Goal: Information Seeking & Learning: Get advice/opinions

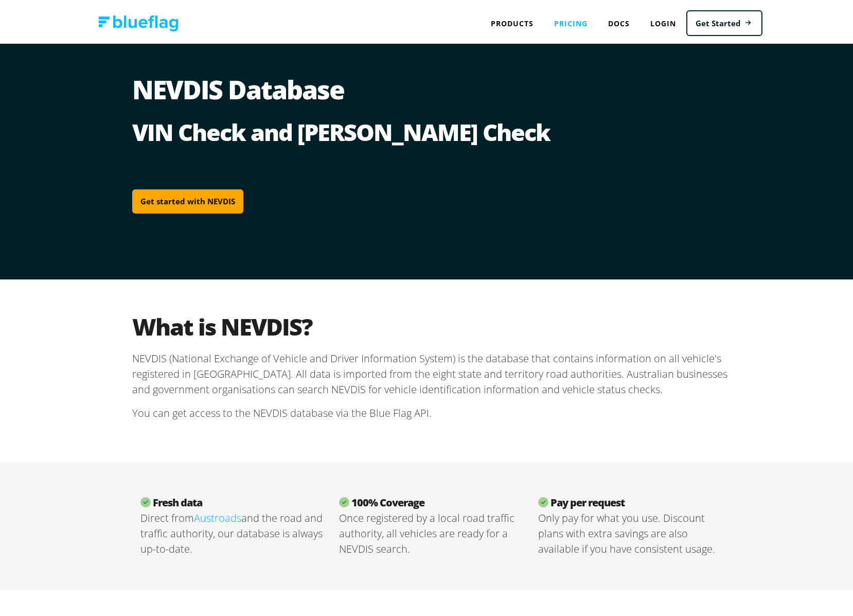
click at [587, 20] on link "Pricing" at bounding box center [571, 20] width 54 height 21
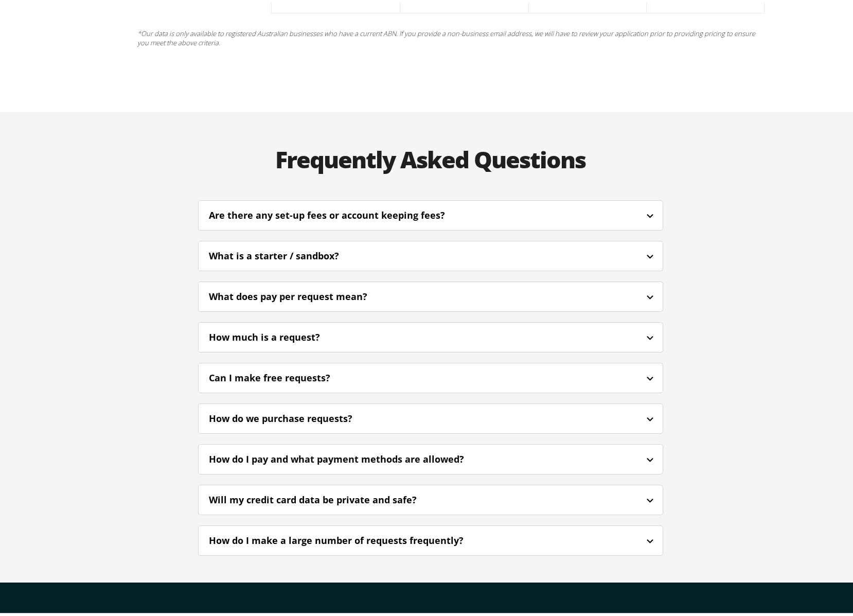
scroll to position [2236, 0]
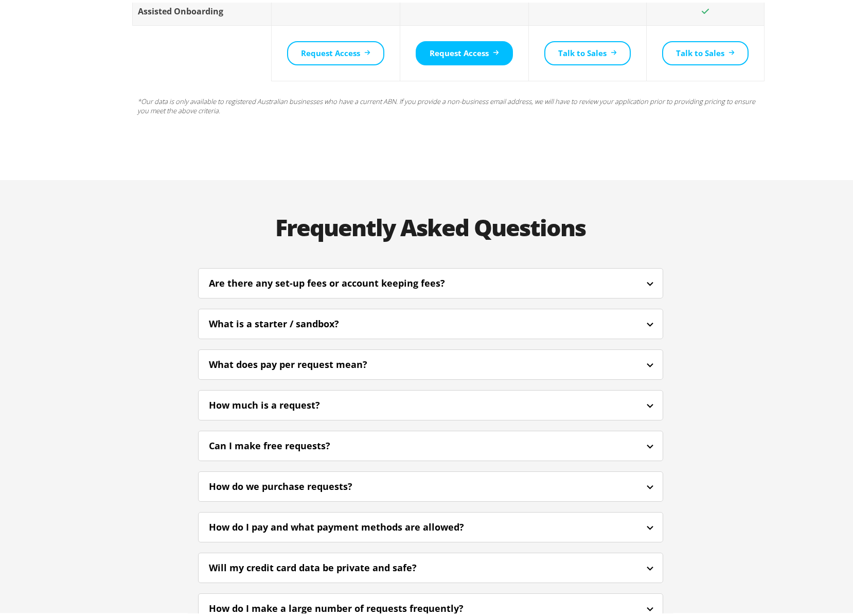
click at [402, 269] on div "Are there any set-up fees or account keeping fees?" at bounding box center [431, 281] width 464 height 24
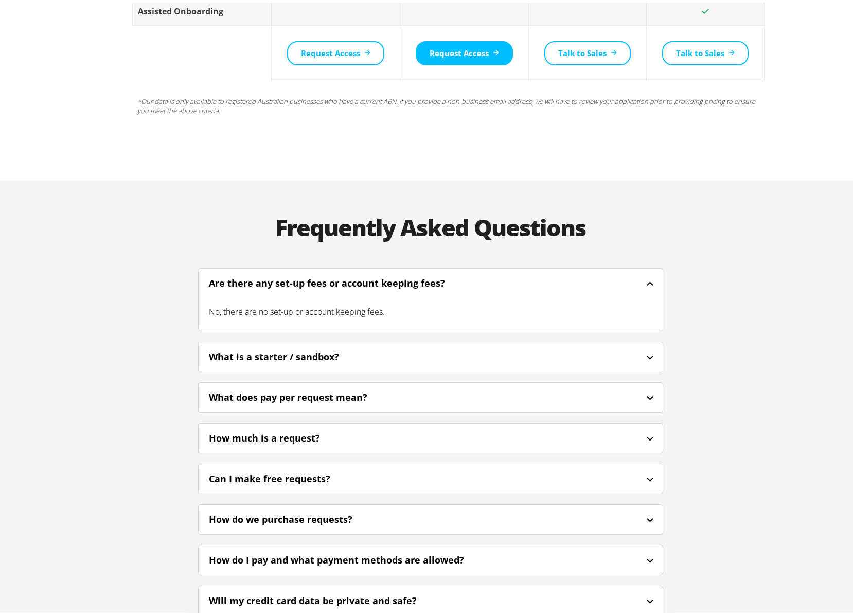
click at [402, 269] on div "Are there any set-up fees or account keeping fees?" at bounding box center [431, 281] width 464 height 24
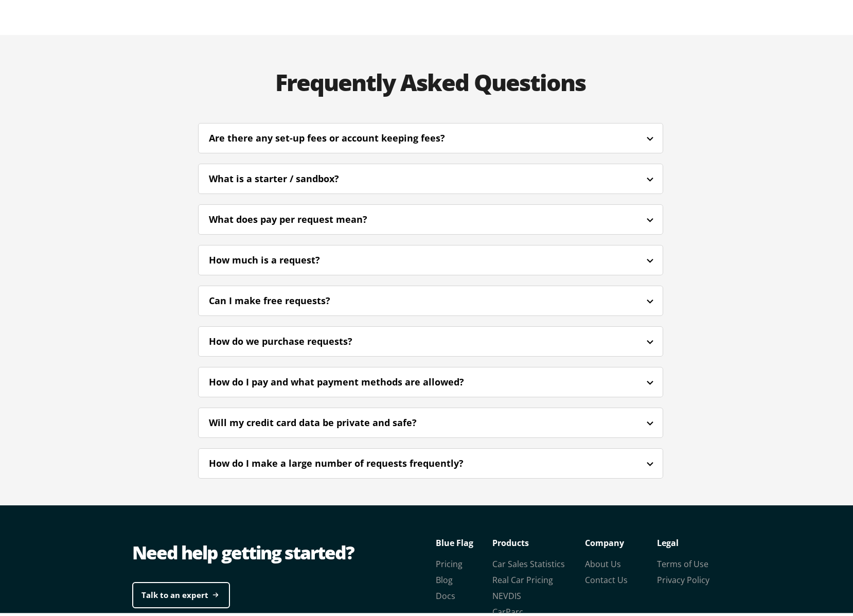
scroll to position [2383, 0]
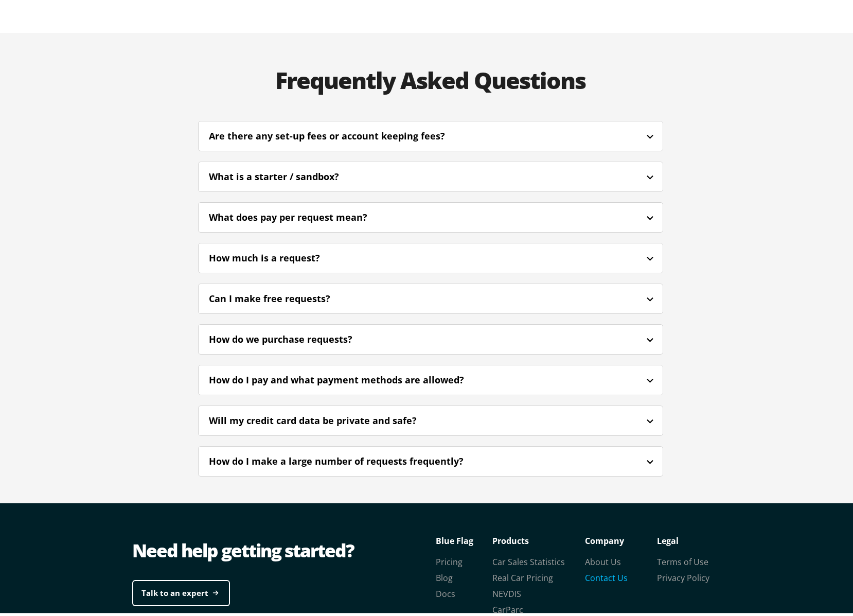
click at [585, 570] on link "Contact Us" at bounding box center [606, 575] width 43 height 11
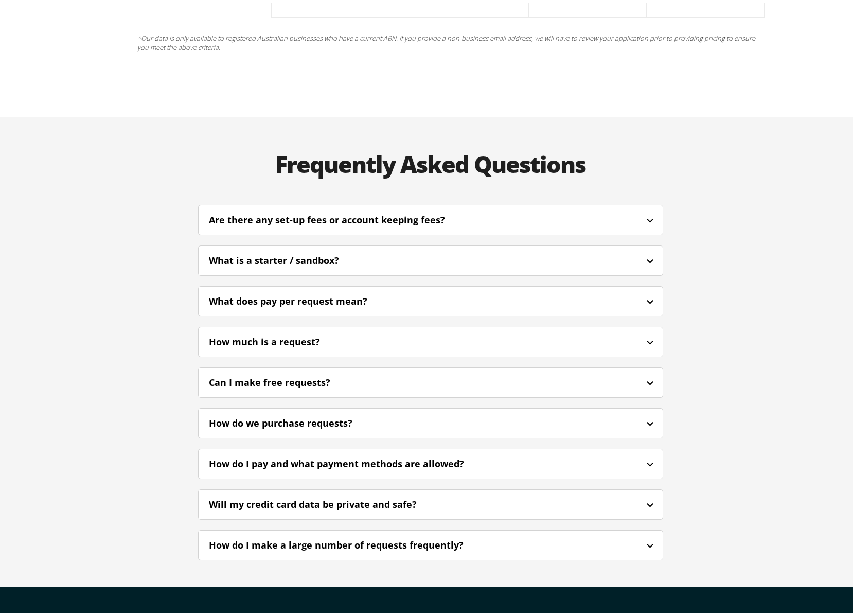
scroll to position [2302, 0]
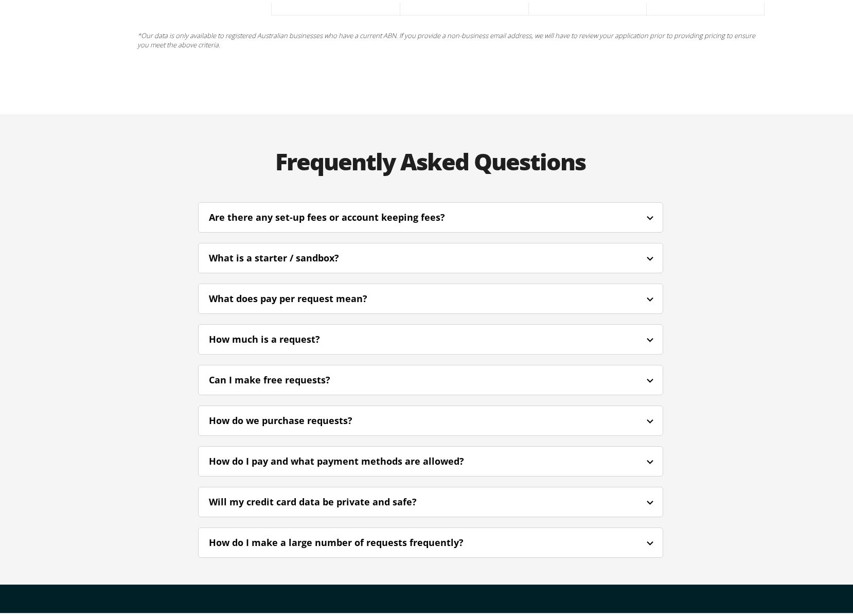
click at [330, 371] on div "Can I make free requests?" at bounding box center [283, 378] width 149 height 14
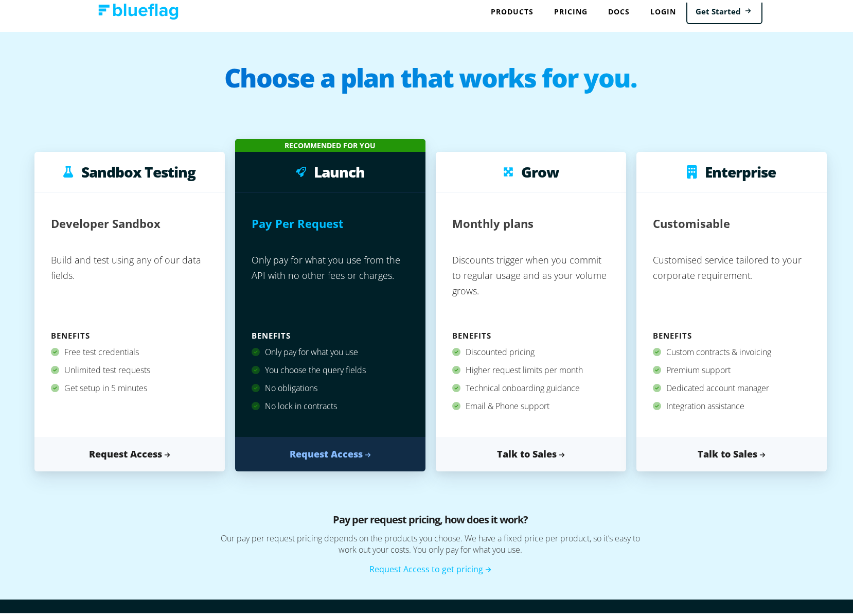
scroll to position [0, 0]
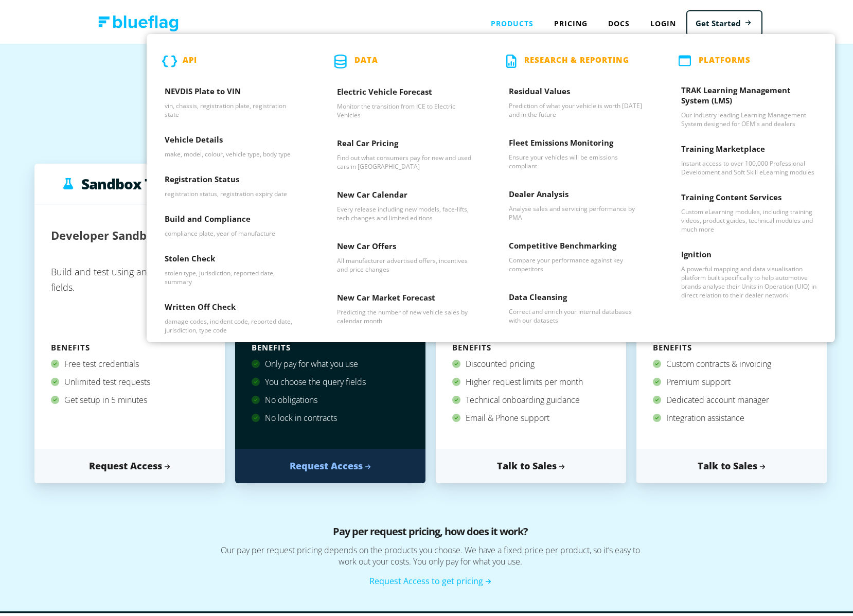
click at [521, 22] on div "Products API NEVDIS Plate to VIN vin, chassis, registration plate, registration…" at bounding box center [512, 20] width 63 height 21
